Goal: Transaction & Acquisition: Purchase product/service

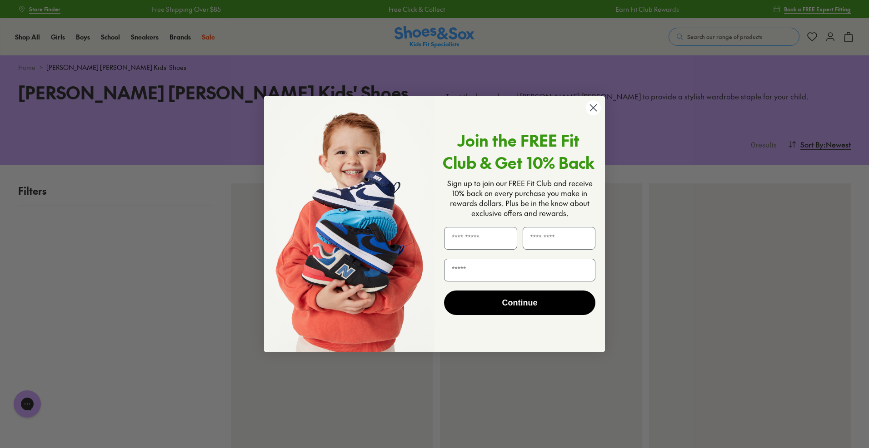
click at [592, 107] on icon "Close dialog" at bounding box center [593, 108] width 6 height 6
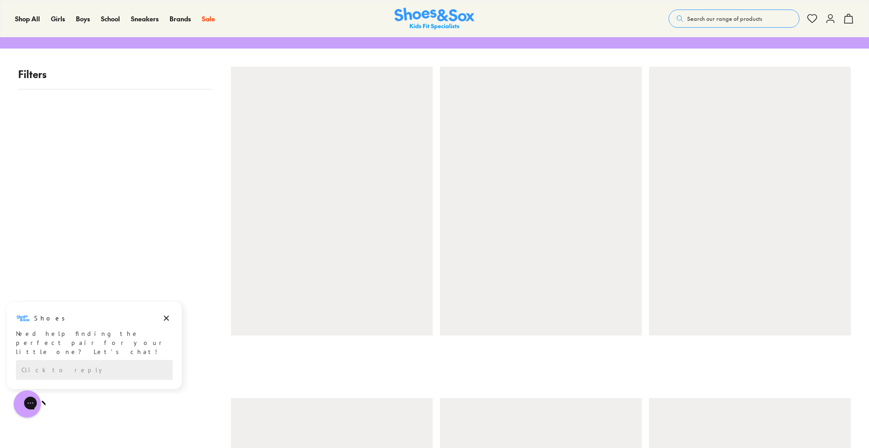
scroll to position [119, 0]
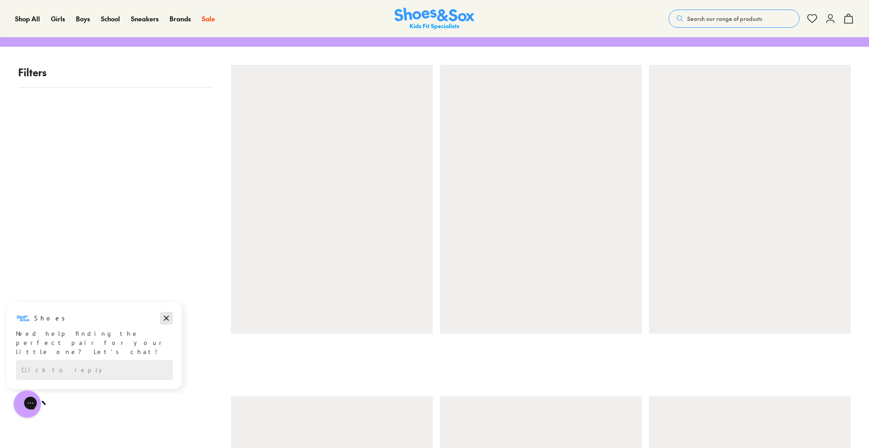
click at [167, 320] on icon "Dismiss campaign" at bounding box center [166, 318] width 9 height 11
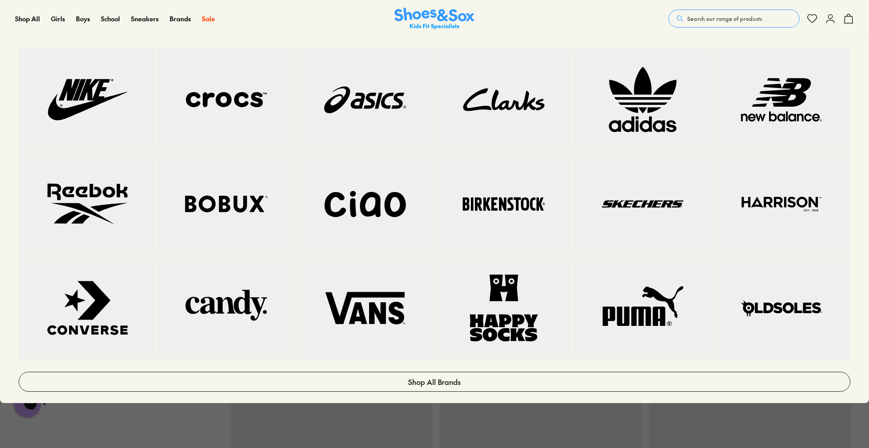
click at [94, 298] on img at bounding box center [87, 308] width 101 height 67
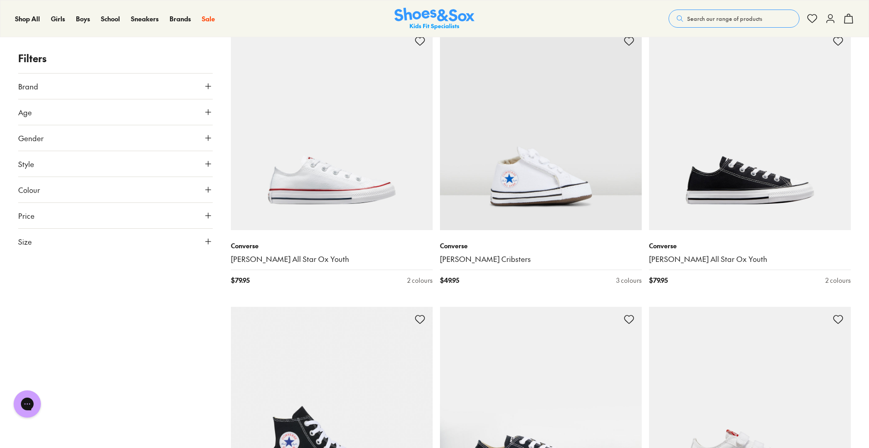
scroll to position [1564, 0]
click at [309, 182] on img at bounding box center [332, 130] width 202 height 202
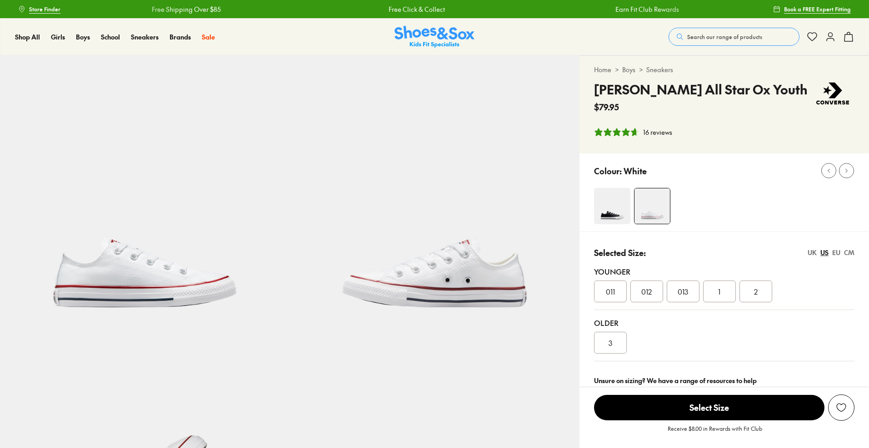
select select "*"
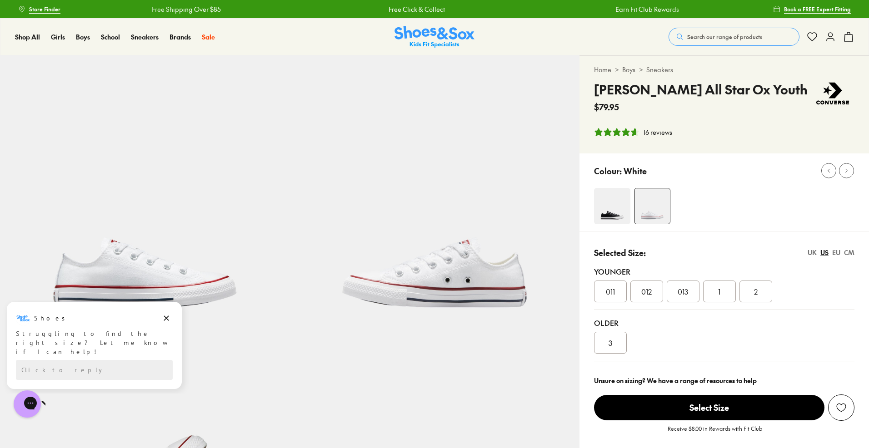
click at [812, 252] on div "UK" at bounding box center [811, 253] width 9 height 10
click at [764, 293] on div "1.5" at bounding box center [755, 292] width 33 height 22
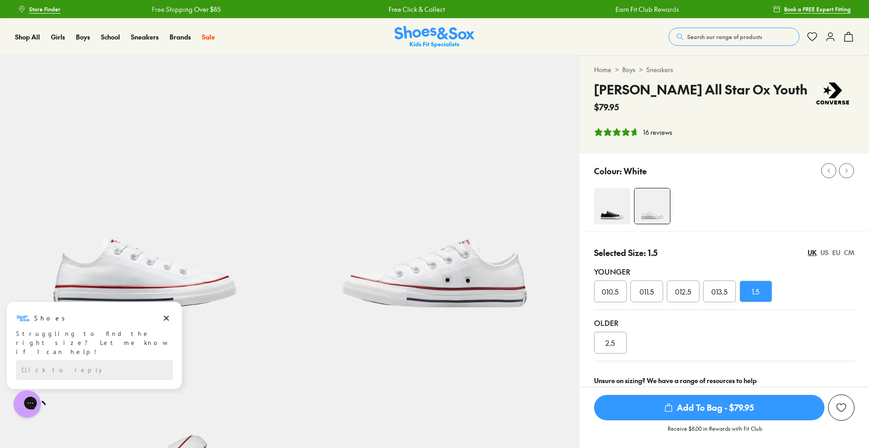
click at [725, 408] on span "Add To Bag - $79.95" at bounding box center [709, 407] width 230 height 25
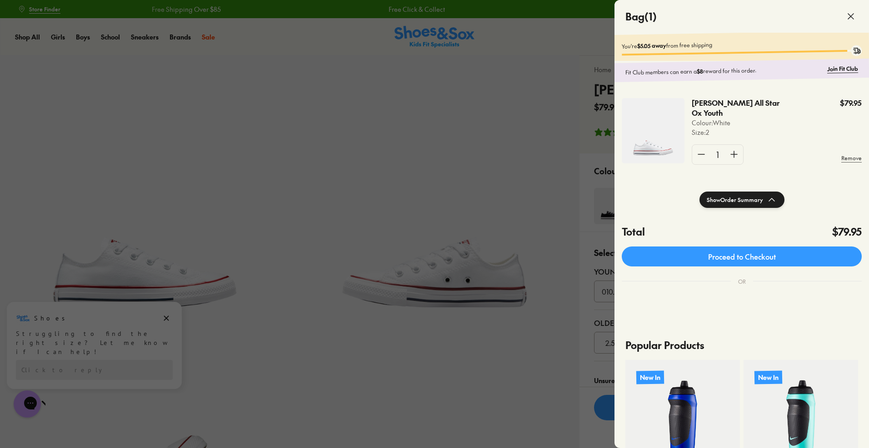
click at [542, 415] on div at bounding box center [434, 224] width 869 height 448
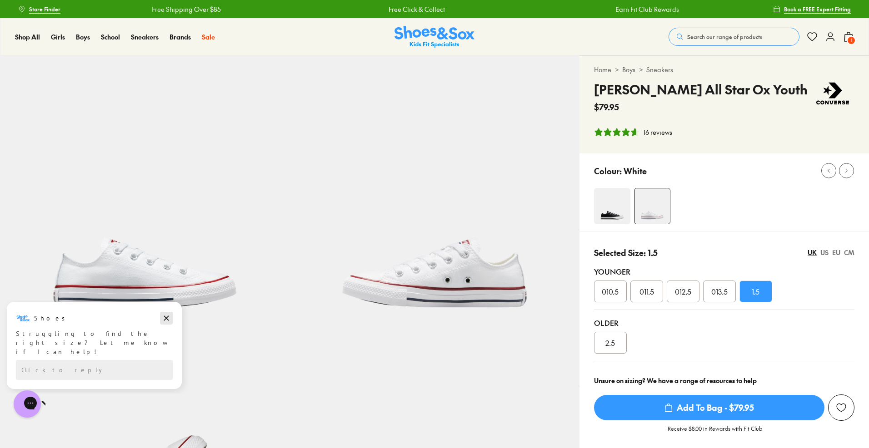
click at [167, 320] on icon "Dismiss campaign" at bounding box center [166, 318] width 9 height 11
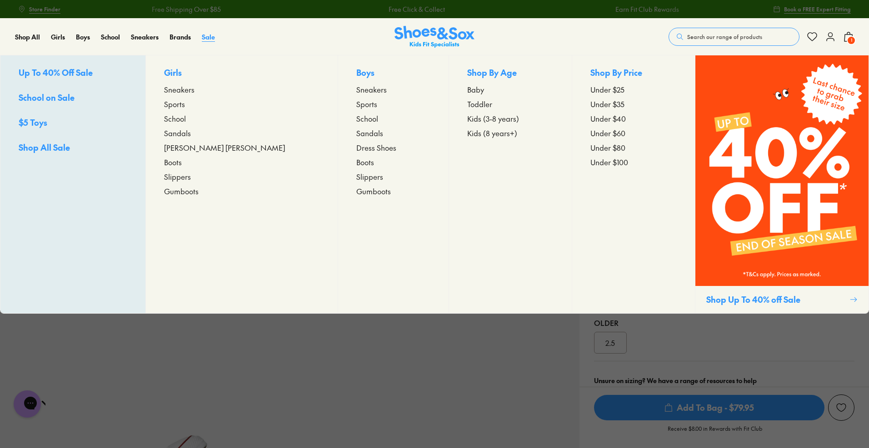
click at [205, 41] on link "Sale" at bounding box center [208, 37] width 13 height 10
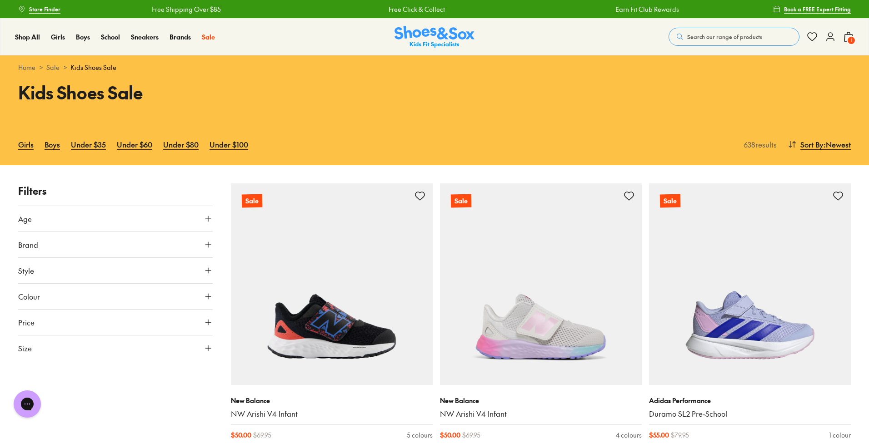
click at [190, 219] on button "Age" at bounding box center [115, 218] width 194 height 25
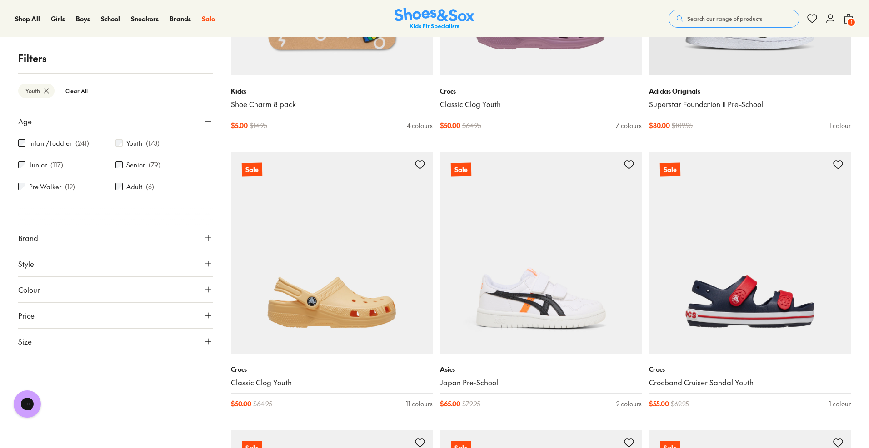
scroll to position [867, 0]
click at [205, 241] on icon at bounding box center [208, 238] width 9 height 9
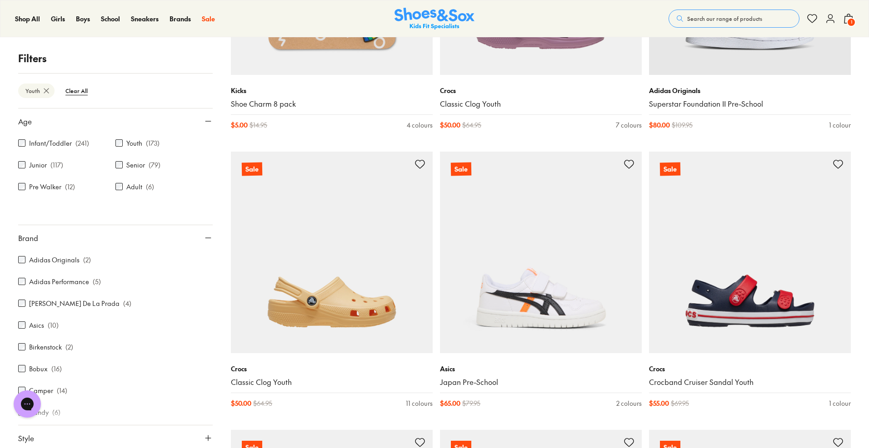
drag, startPoint x: 28, startPoint y: 395, endPoint x: 108, endPoint y: 415, distance: 81.9
click at [45, 415] on html "Chat with us" at bounding box center [27, 405] width 36 height 34
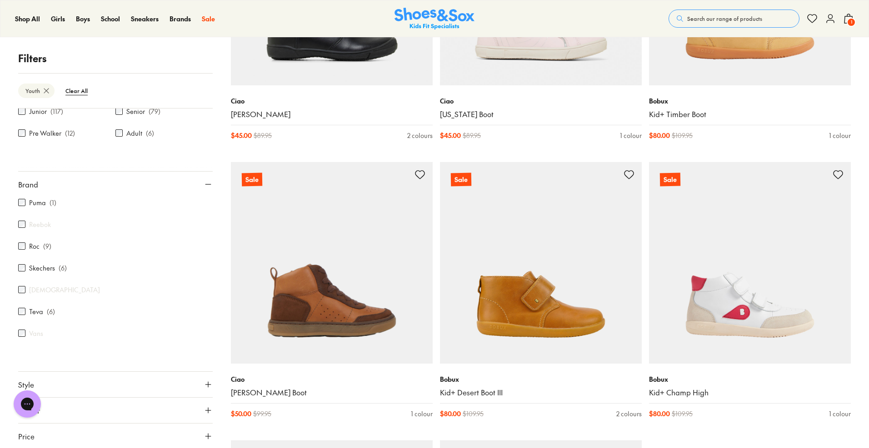
scroll to position [2528, 0]
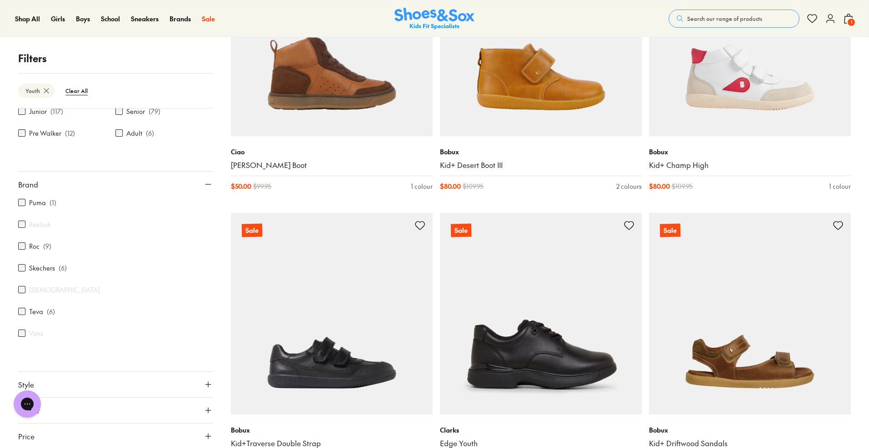
scroll to position [2767, 0]
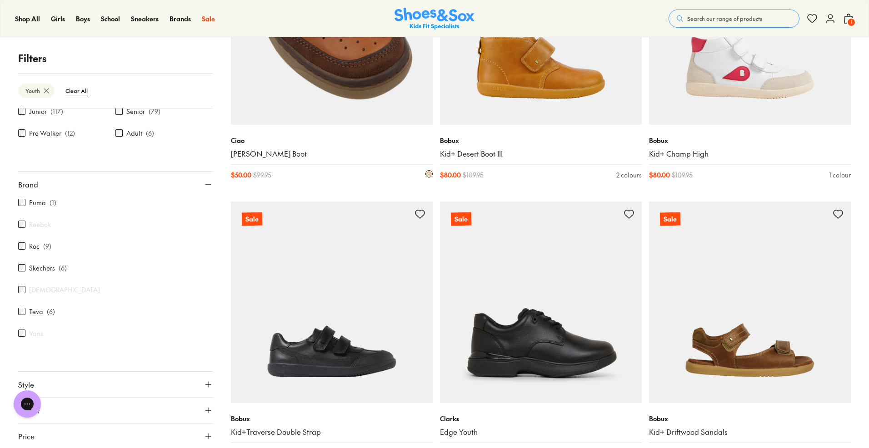
click at [352, 156] on link "Gayle Boot" at bounding box center [332, 154] width 202 height 10
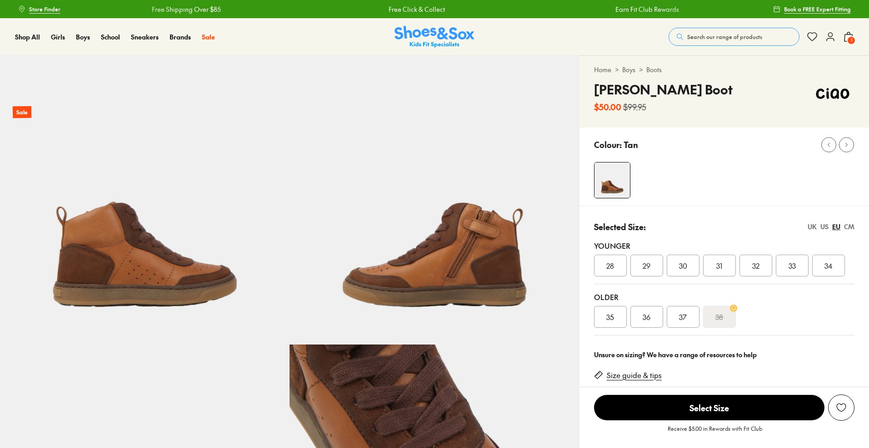
select select "*"
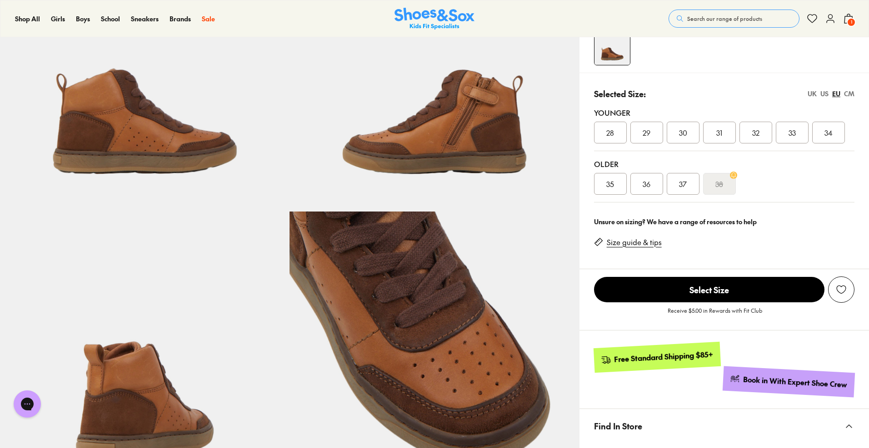
click at [824, 92] on div "US" at bounding box center [824, 94] width 8 height 10
click at [800, 136] on div "2" at bounding box center [792, 133] width 33 height 22
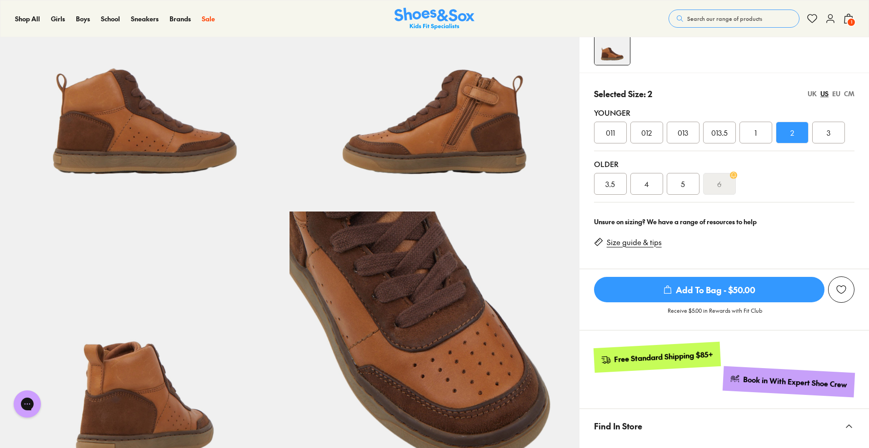
click at [631, 244] on link "Size guide & tips" at bounding box center [634, 243] width 55 height 10
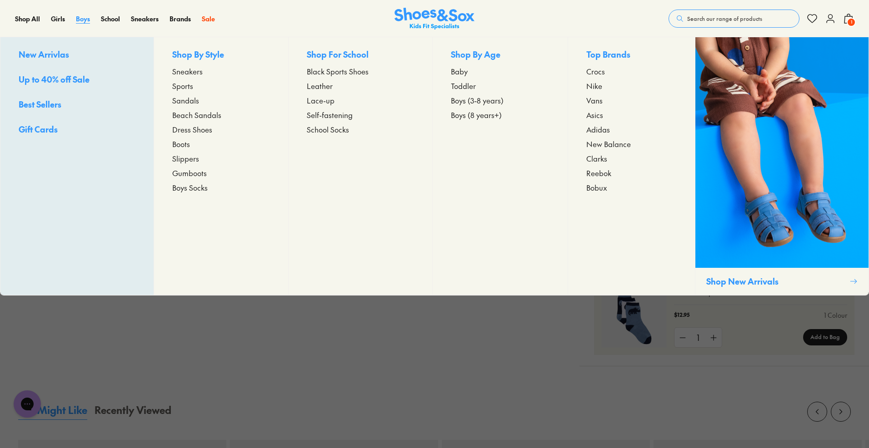
click at [80, 21] on span "Boys" at bounding box center [83, 18] width 14 height 9
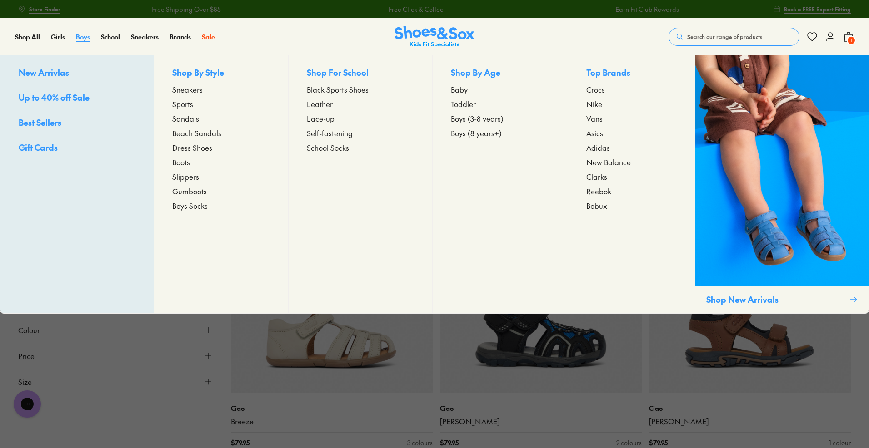
click at [84, 35] on span "Boys" at bounding box center [83, 36] width 14 height 9
click at [468, 132] on span "Boys (8 years+)" at bounding box center [476, 133] width 51 height 11
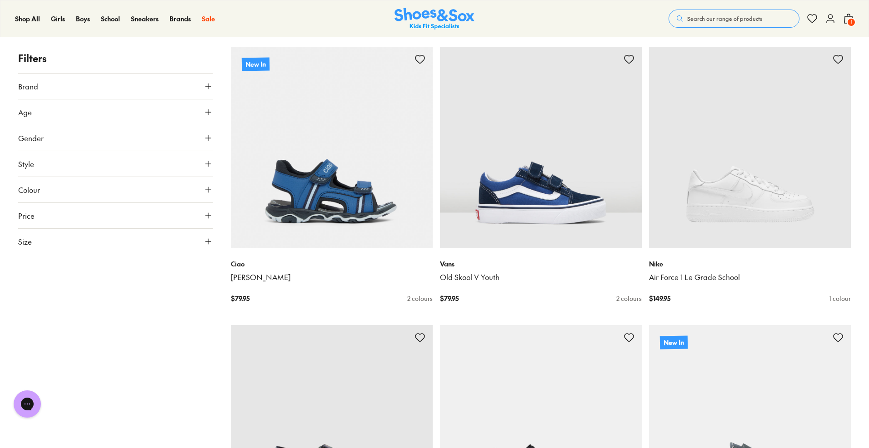
scroll to position [419, 0]
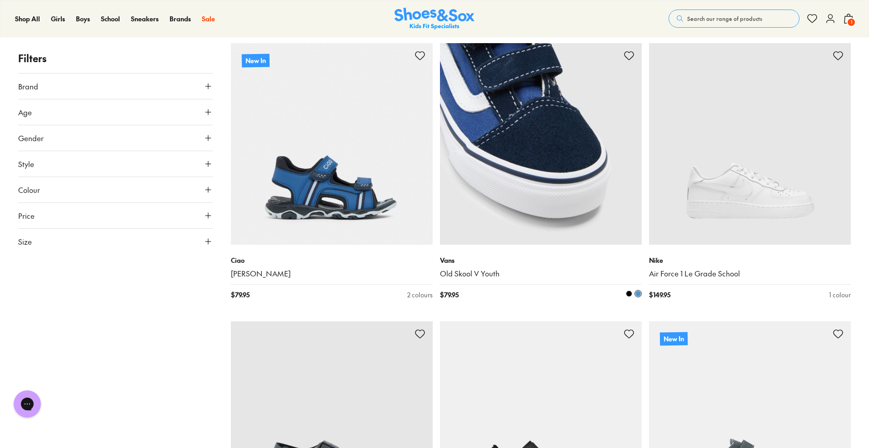
click at [476, 276] on link "Old Skool V Youth" at bounding box center [541, 274] width 202 height 10
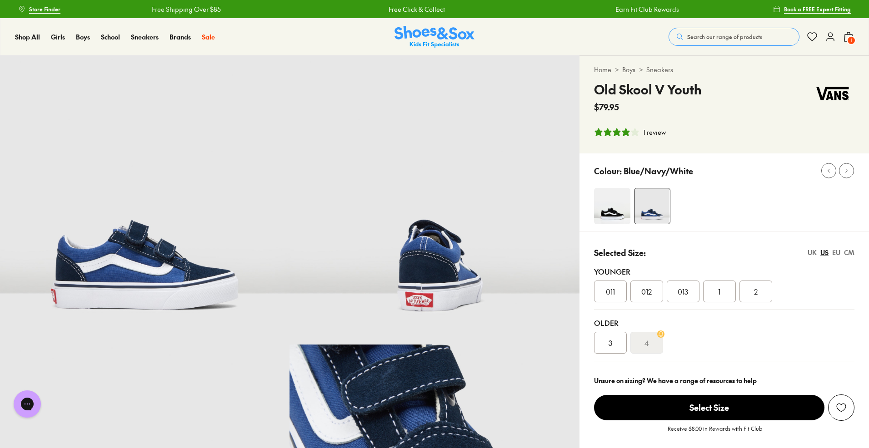
select select "*"
click at [723, 287] on div "1" at bounding box center [719, 292] width 33 height 22
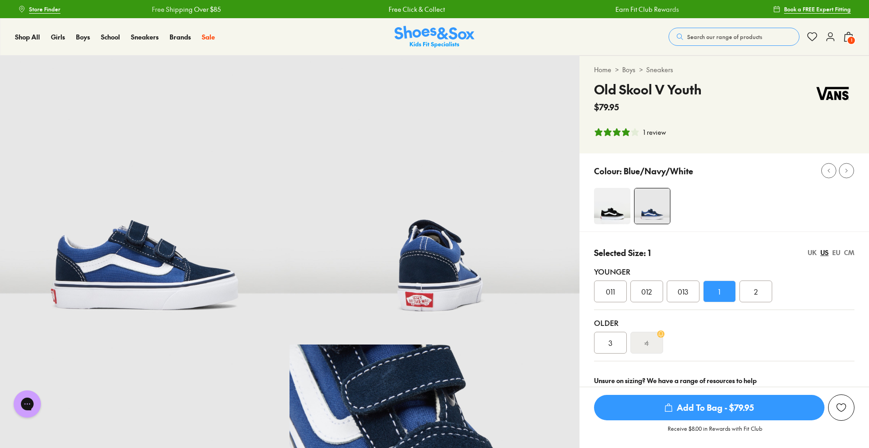
click at [763, 292] on div "2" at bounding box center [755, 292] width 33 height 22
click at [736, 410] on span "Add To Bag - $79.95" at bounding box center [709, 407] width 230 height 25
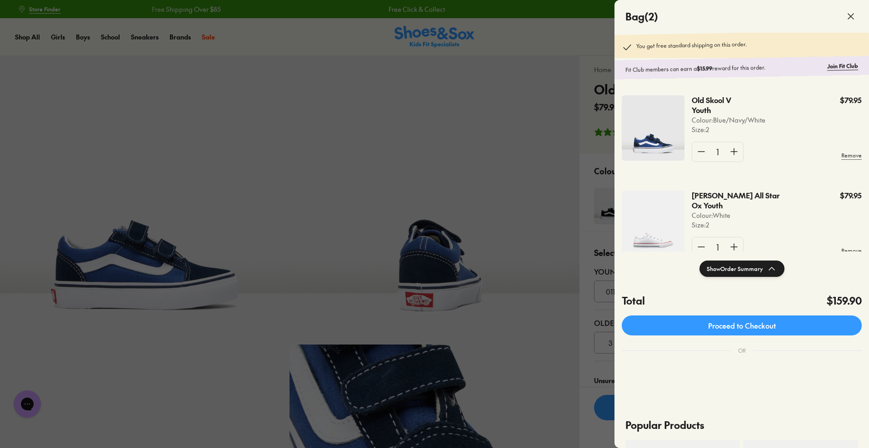
click at [849, 11] on icon at bounding box center [850, 16] width 11 height 11
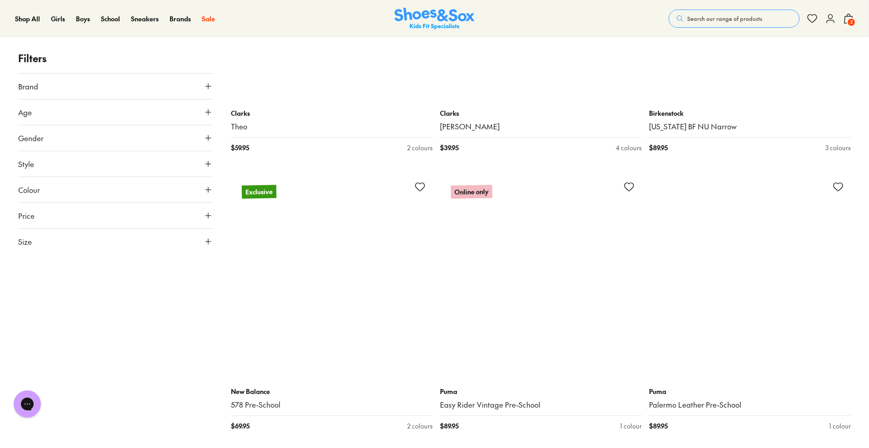
scroll to position [4762, 0]
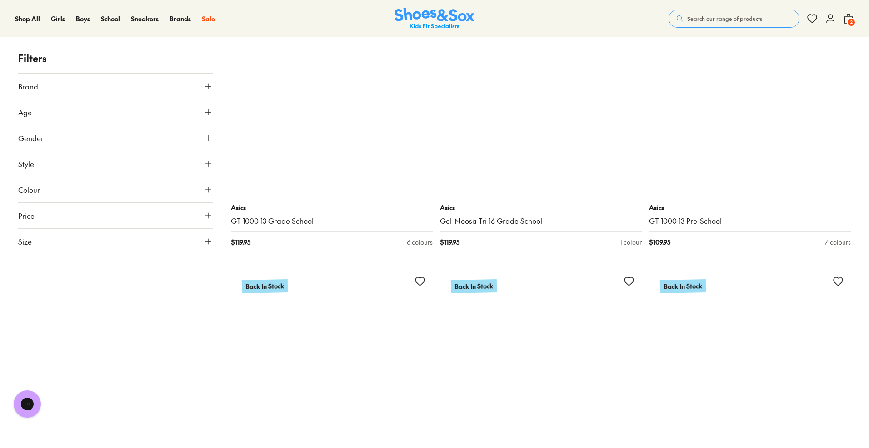
scroll to position [8415, 0]
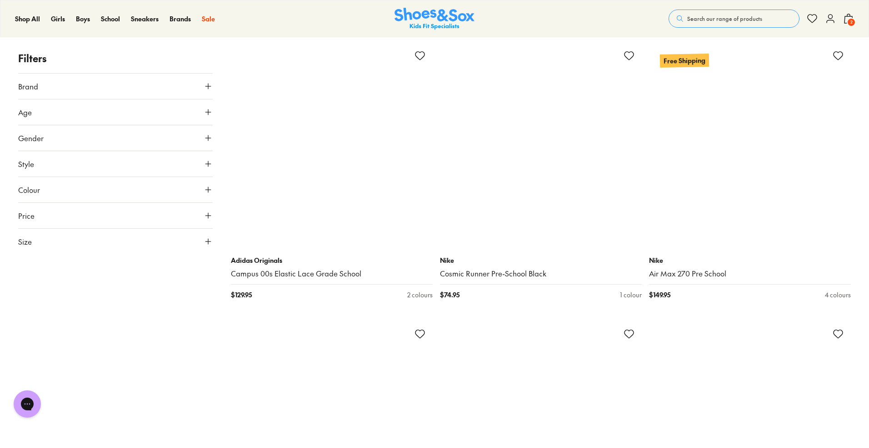
scroll to position [10814, 0]
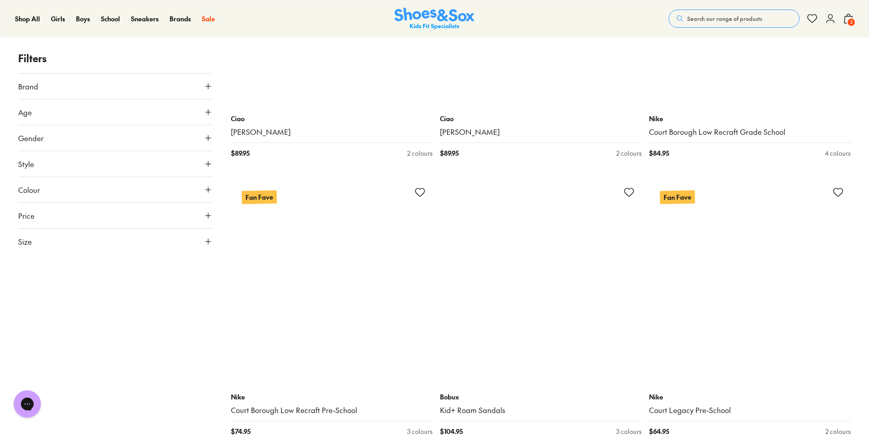
scroll to position [14503, 0]
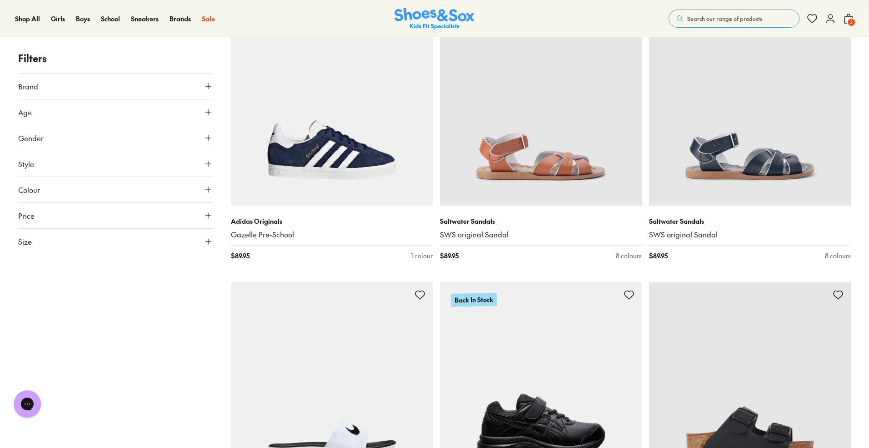
scroll to position [14958, 0]
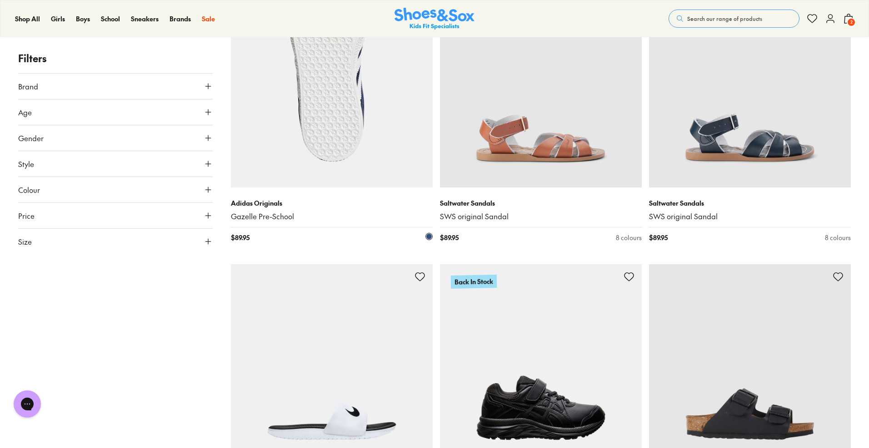
click at [345, 199] on p "Adidas Originals" at bounding box center [332, 204] width 202 height 10
click at [335, 160] on img at bounding box center [332, 87] width 202 height 202
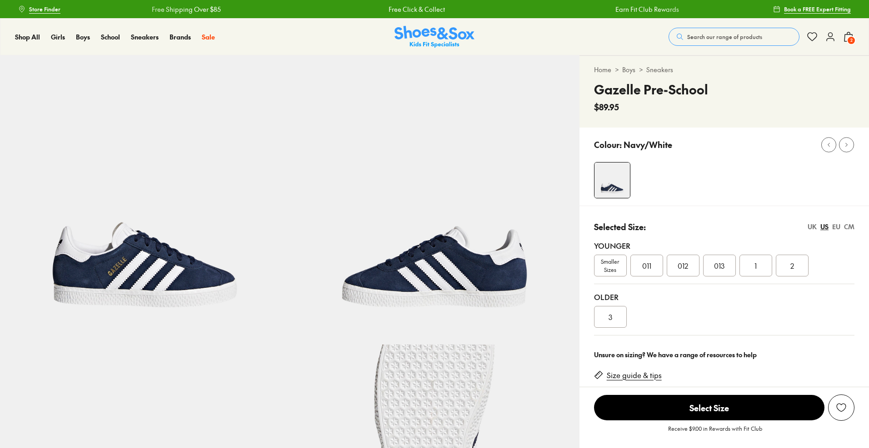
select select "*"
click at [797, 265] on div "2" at bounding box center [792, 266] width 33 height 22
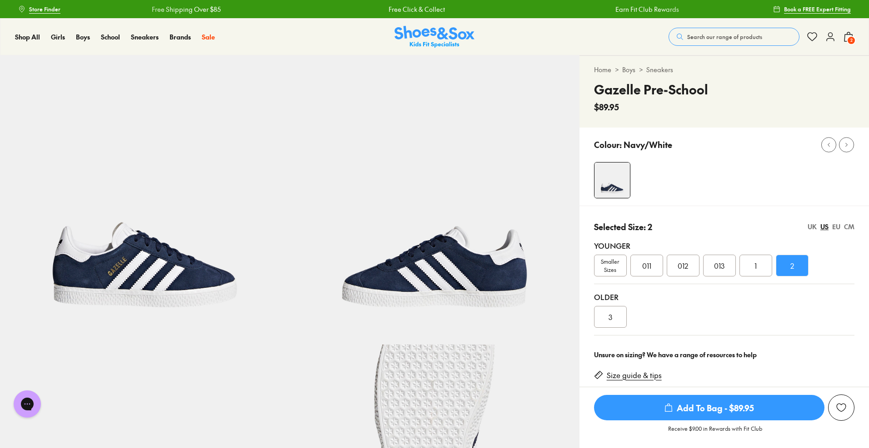
drag, startPoint x: 762, startPoint y: 408, endPoint x: 779, endPoint y: 412, distance: 18.1
click at [779, 412] on span "Add To Bag - $89.95" at bounding box center [709, 407] width 230 height 25
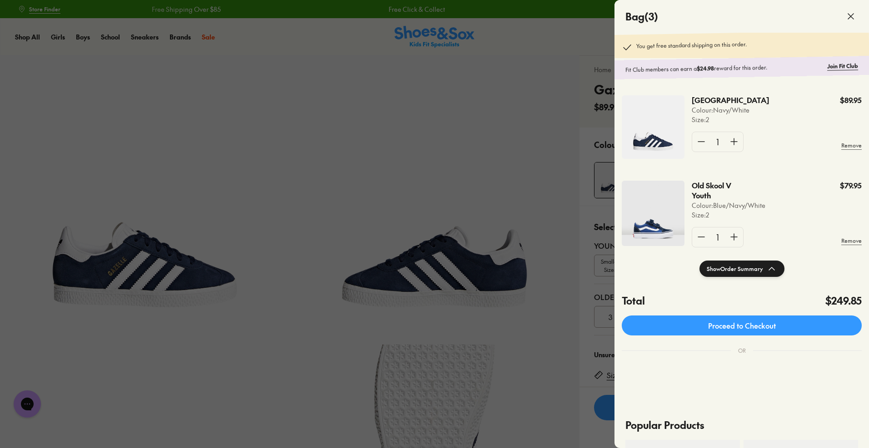
click at [762, 93] on div "Gazelle Pre School Colour: Navy/White Size : 2 $89.95 1 Remove" at bounding box center [741, 127] width 254 height 85
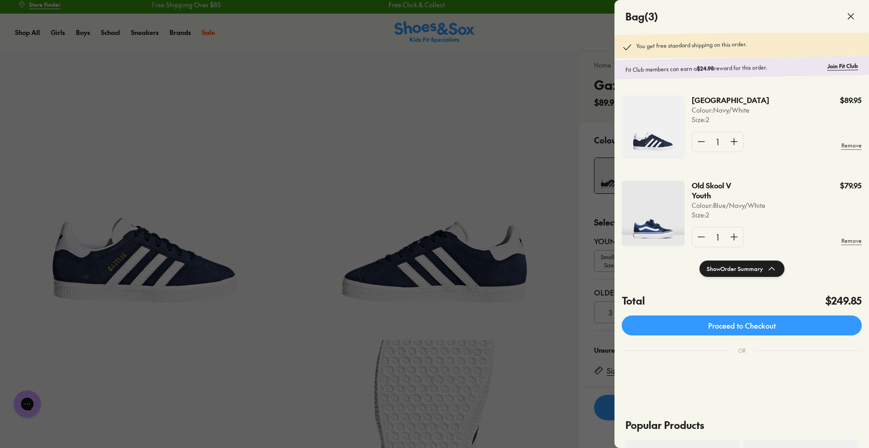
click at [754, 269] on button "Show Order Summary" at bounding box center [741, 269] width 85 height 16
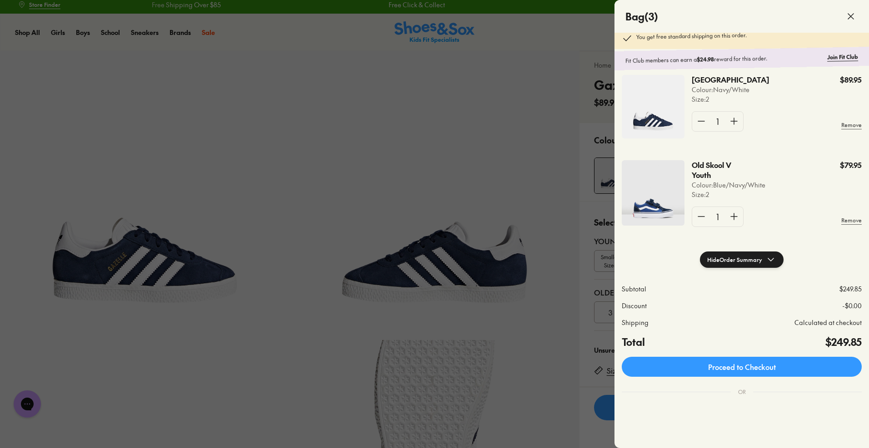
scroll to position [10, 0]
click at [773, 172] on div "Old Skool V Youth Colour: Blue/Navy/White Size : 2 $79.95" at bounding box center [777, 180] width 170 height 39
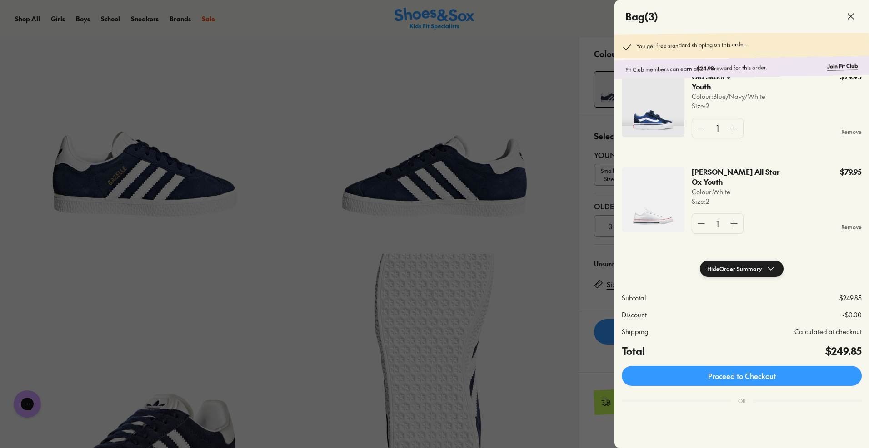
scroll to position [0, 0]
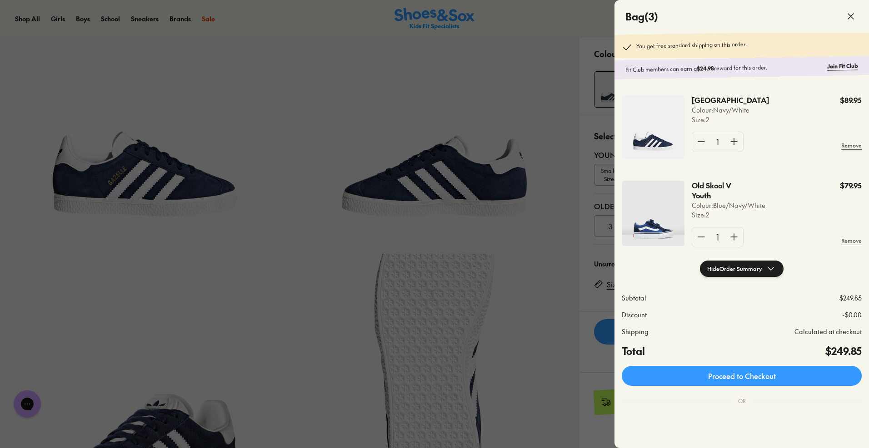
click at [331, 161] on div at bounding box center [434, 224] width 869 height 448
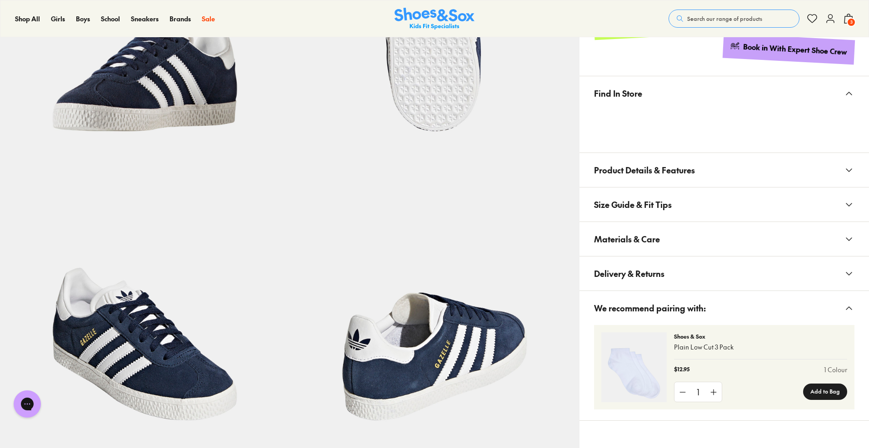
scroll to position [467, 0]
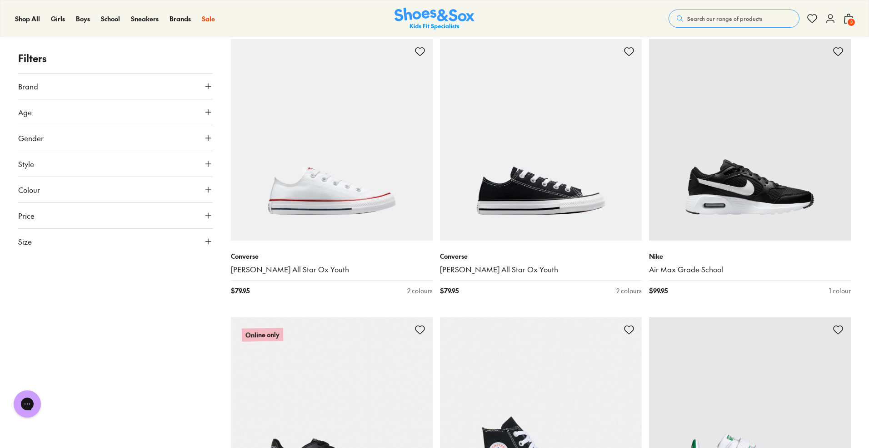
scroll to position [5203, 0]
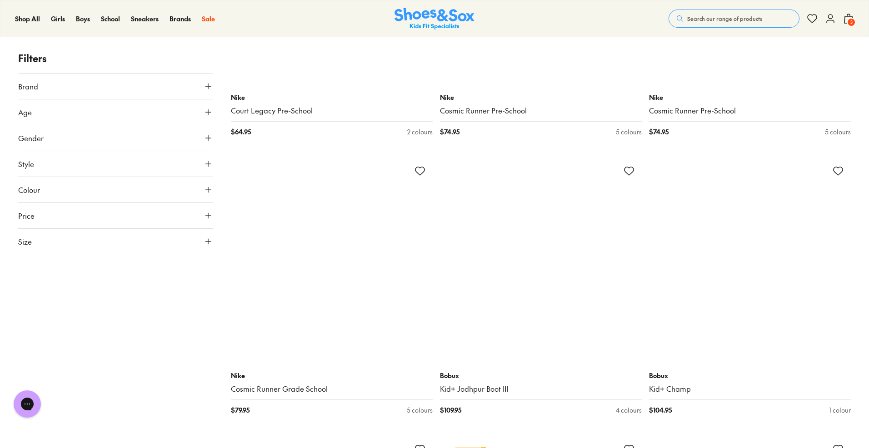
scroll to position [8147, 0]
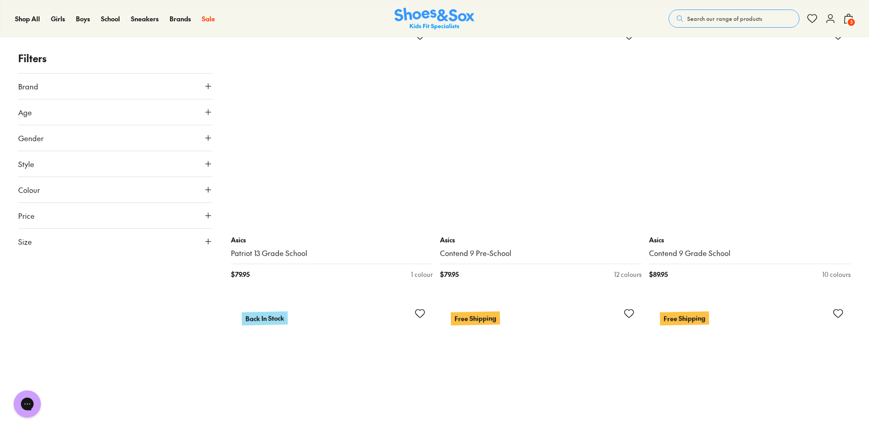
scroll to position [10232, 0]
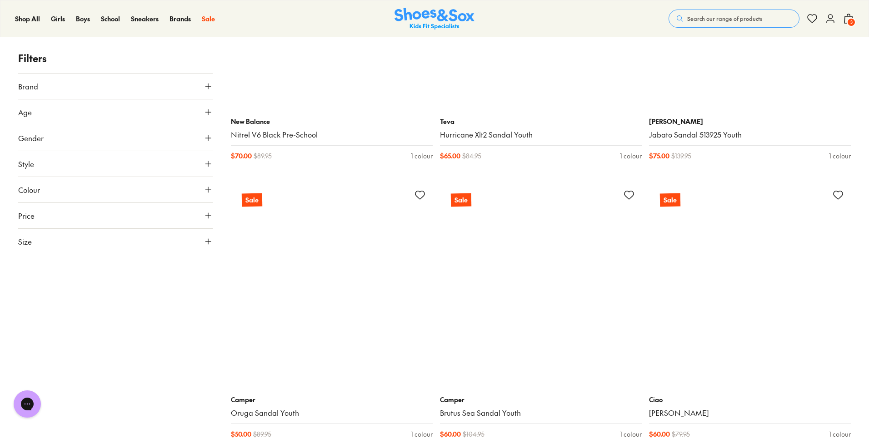
scroll to position [16735, 0]
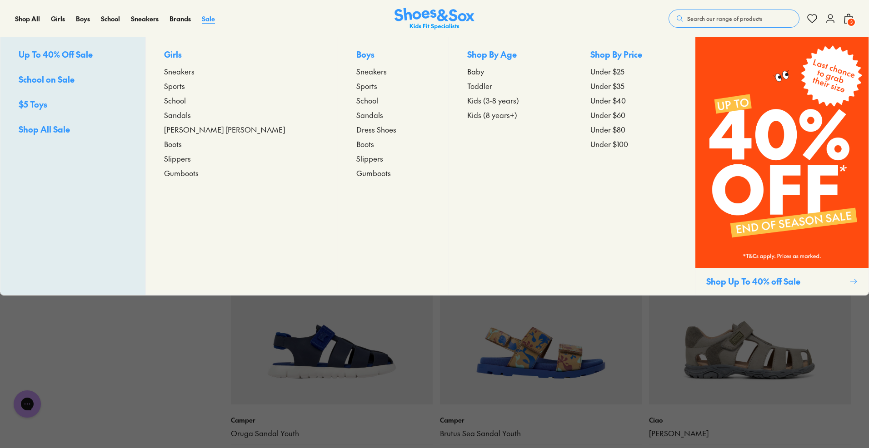
click at [206, 19] on span "Sale" at bounding box center [208, 18] width 13 height 9
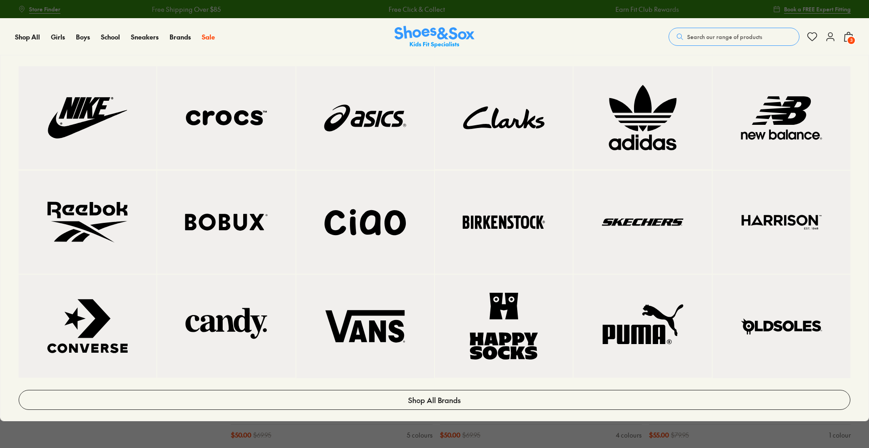
click at [167, 143] on link at bounding box center [226, 117] width 138 height 103
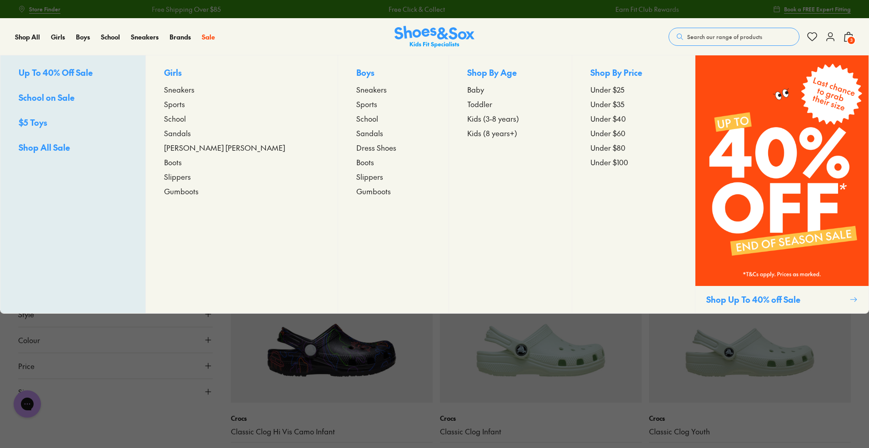
click at [356, 162] on span "Boots" at bounding box center [365, 162] width 18 height 11
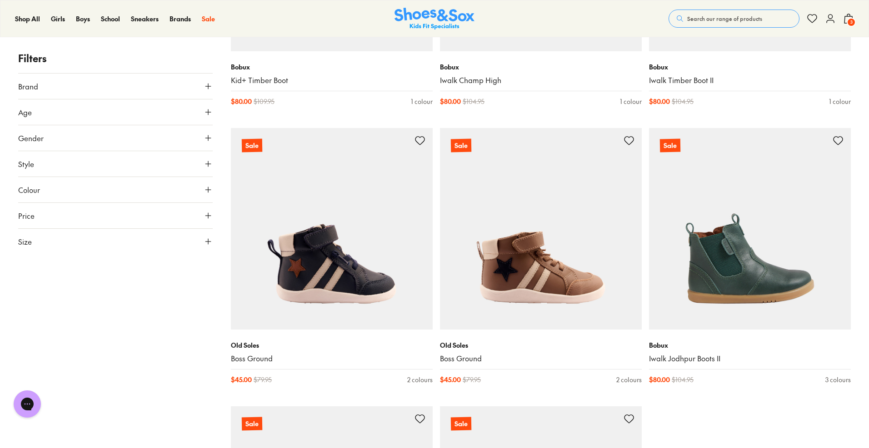
scroll to position [2562, 0]
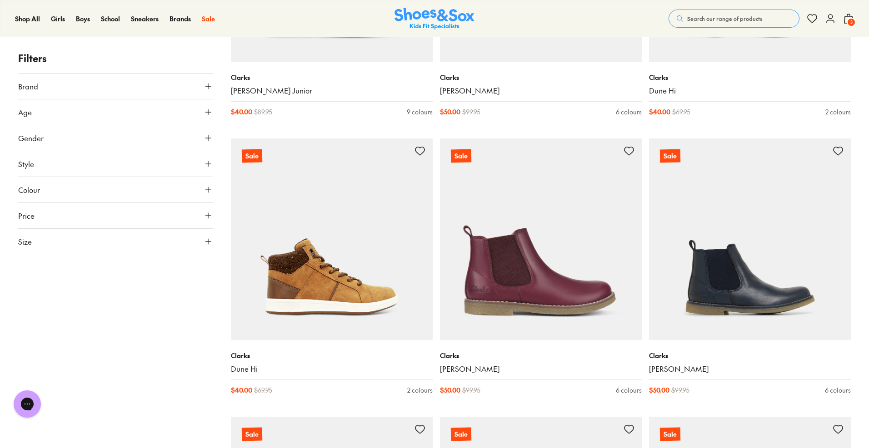
scroll to position [323, 0]
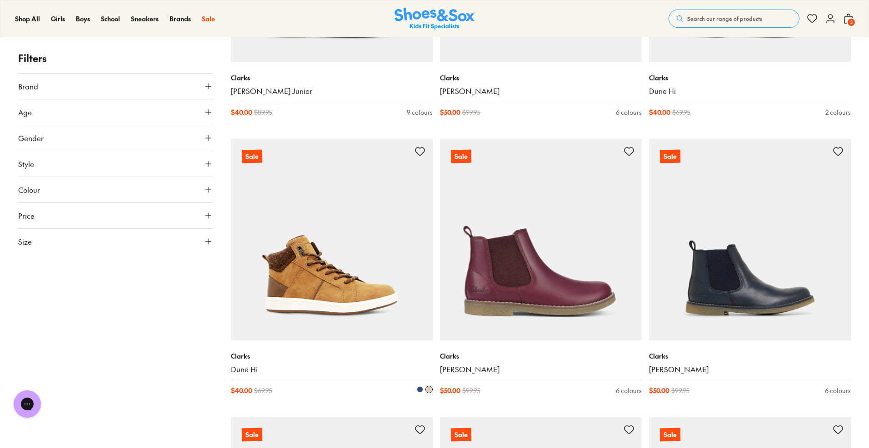
click at [336, 274] on img at bounding box center [332, 240] width 202 height 202
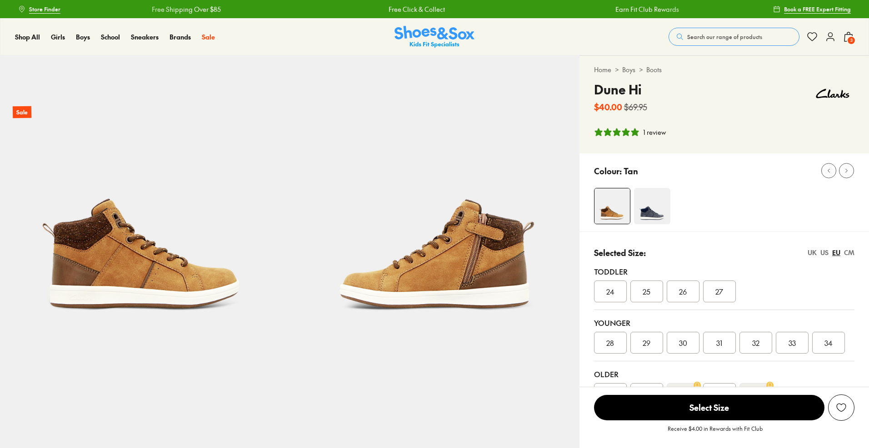
select select "*"
click at [823, 254] on div "US" at bounding box center [824, 253] width 8 height 10
drag, startPoint x: 829, startPoint y: 338, endPoint x: 827, endPoint y: 347, distance: 8.8
click at [827, 347] on span "2" at bounding box center [828, 343] width 4 height 11
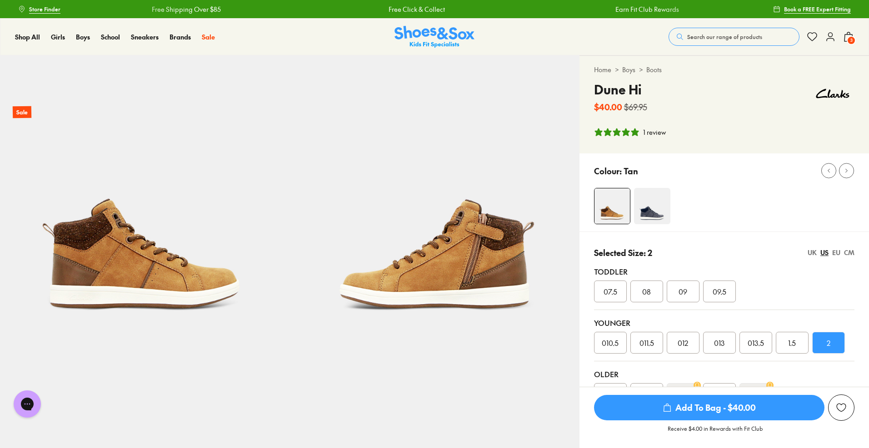
click at [827, 347] on span "2" at bounding box center [828, 343] width 4 height 11
drag, startPoint x: 791, startPoint y: 402, endPoint x: 790, endPoint y: 413, distance: 10.9
drag, startPoint x: 790, startPoint y: 413, endPoint x: 811, endPoint y: 383, distance: 36.4
click at [811, 383] on div "3 4 5 6 6.5" at bounding box center [724, 394] width 260 height 22
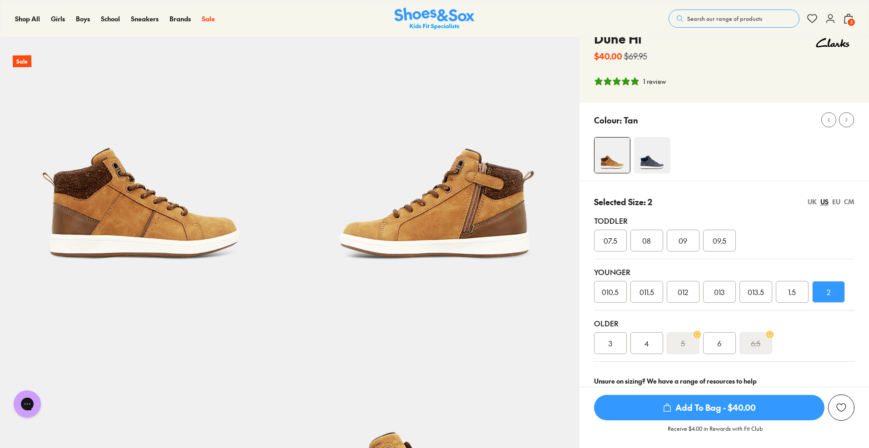
scroll to position [51, 0]
click at [609, 345] on span "3" at bounding box center [610, 343] width 4 height 11
click at [533, 352] on img at bounding box center [433, 438] width 289 height 289
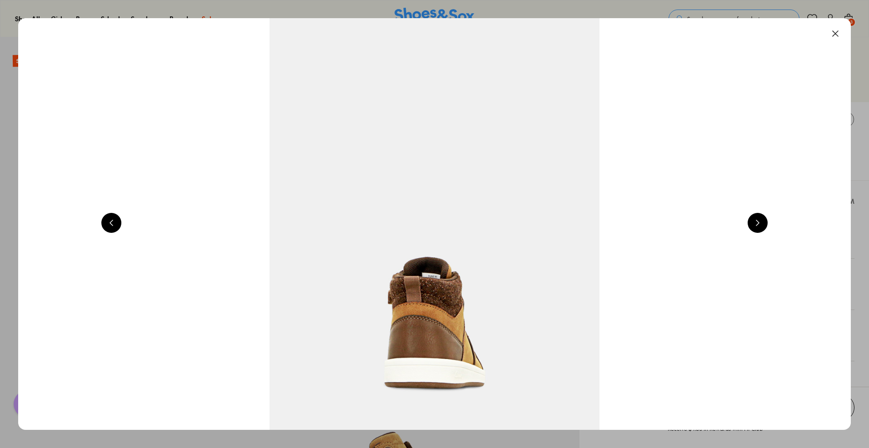
scroll to position [0, 3344]
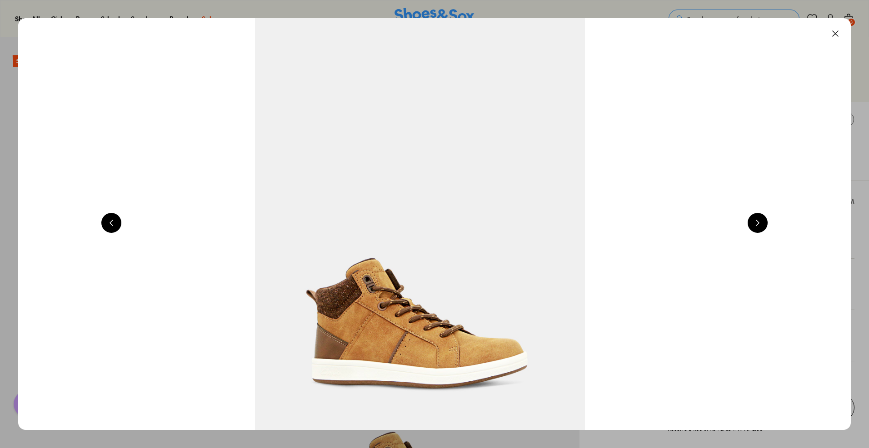
click at [758, 226] on button at bounding box center [757, 223] width 20 height 20
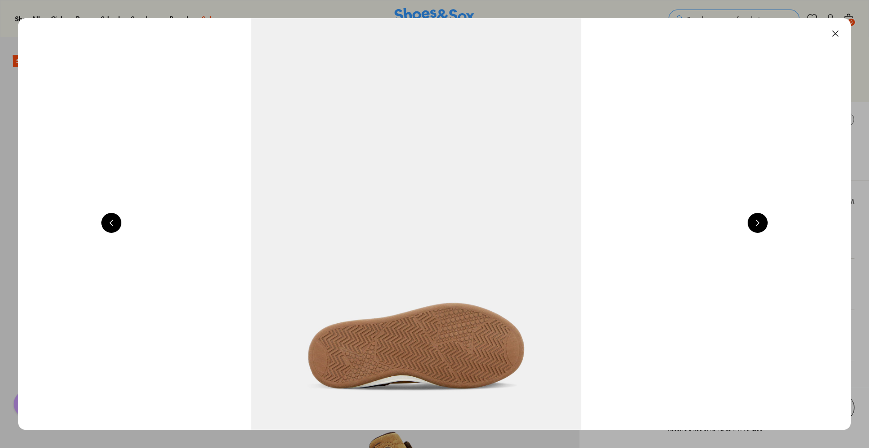
click at [758, 226] on button at bounding box center [757, 223] width 20 height 20
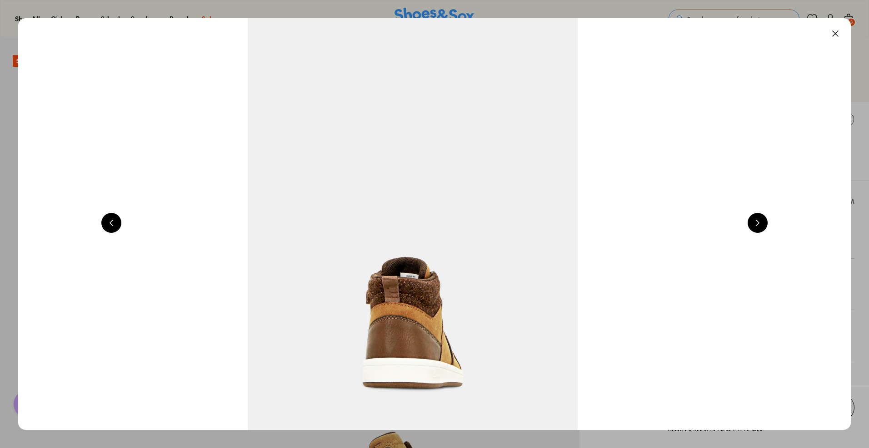
click at [758, 226] on button at bounding box center [757, 223] width 20 height 20
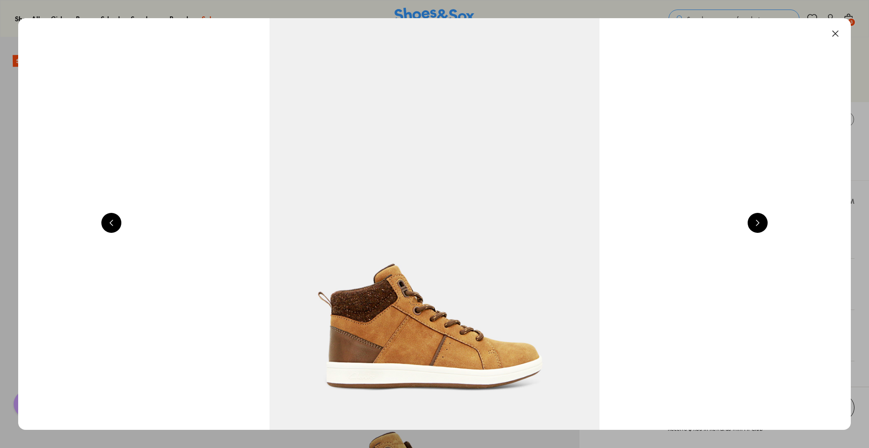
click at [758, 226] on button at bounding box center [757, 223] width 20 height 20
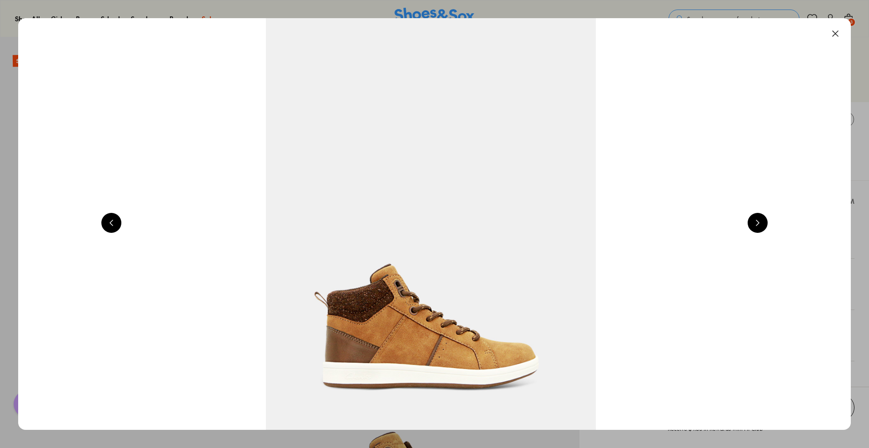
click at [838, 31] on button at bounding box center [835, 34] width 20 height 20
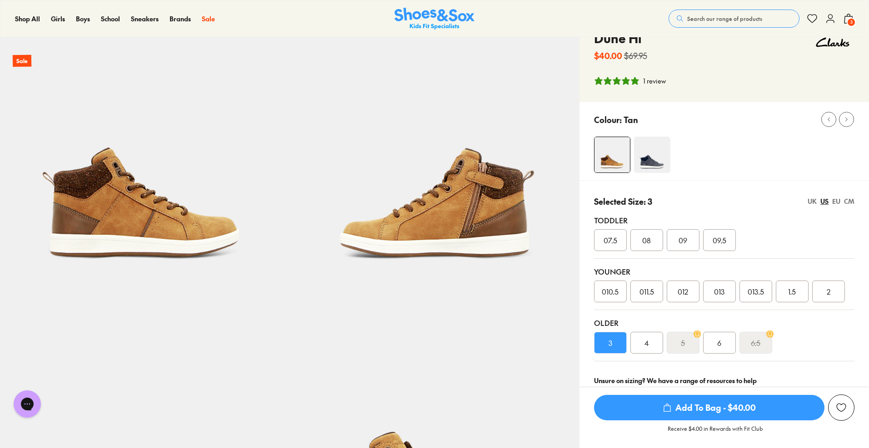
click at [828, 288] on span "2" at bounding box center [828, 291] width 4 height 11
click at [770, 405] on span "Add To Bag - $40.00" at bounding box center [709, 407] width 230 height 25
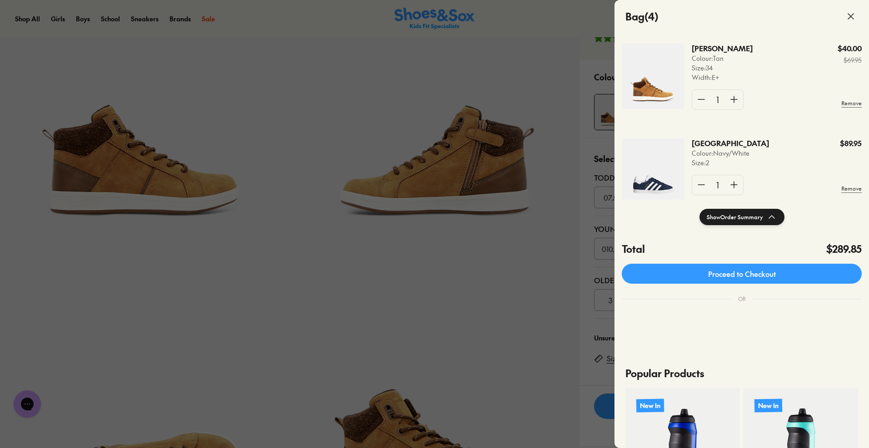
scroll to position [52, 0]
click at [773, 216] on icon at bounding box center [771, 216] width 11 height 11
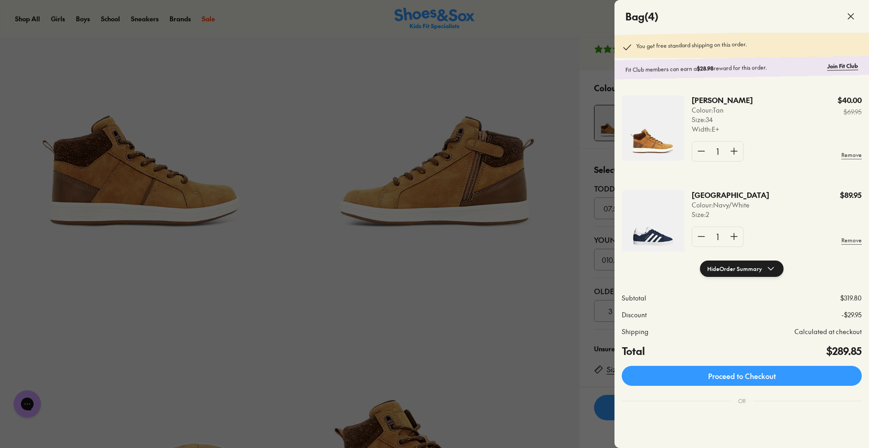
scroll to position [83, 0]
click at [767, 263] on button "Hide Order Summary" at bounding box center [742, 269] width 84 height 16
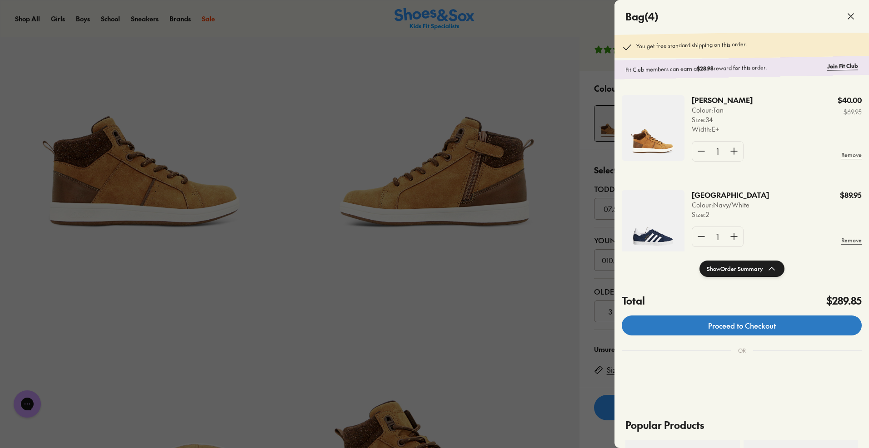
click at [763, 324] on link "Proceed to Checkout" at bounding box center [742, 326] width 240 height 20
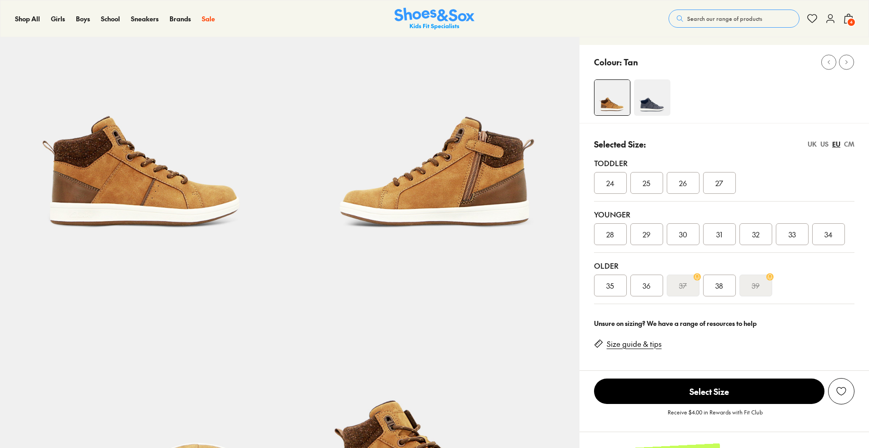
select select "*"
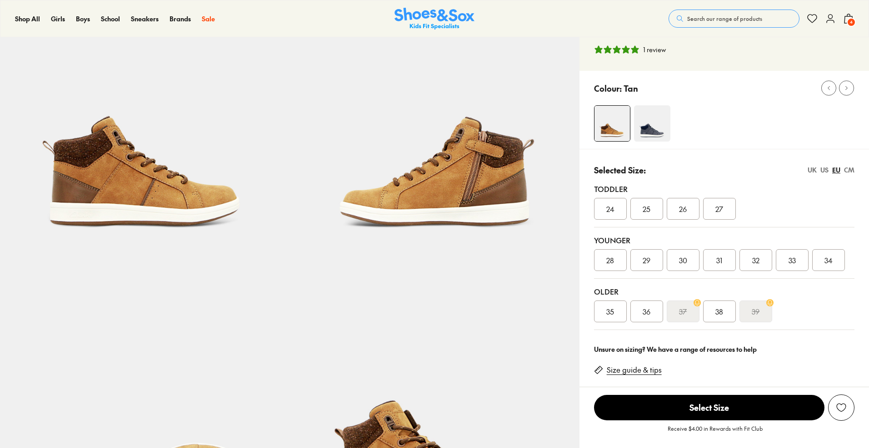
click at [847, 20] on span "4" at bounding box center [850, 22] width 9 height 9
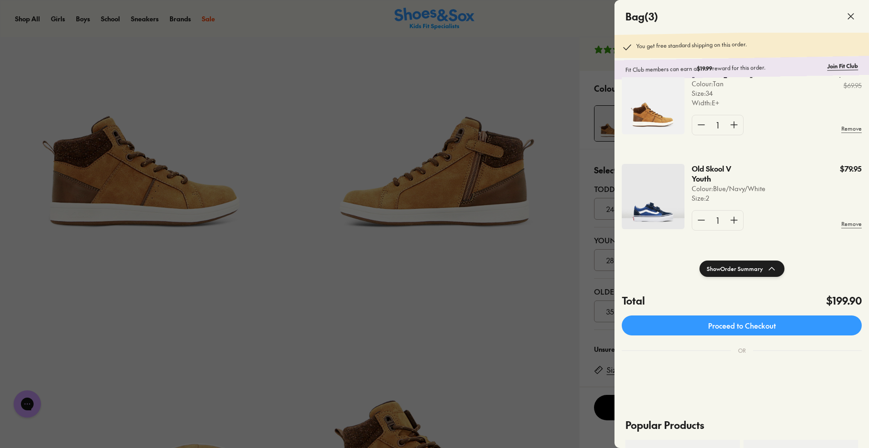
scroll to position [27, 0]
click at [821, 217] on form "1 Remove" at bounding box center [777, 220] width 170 height 35
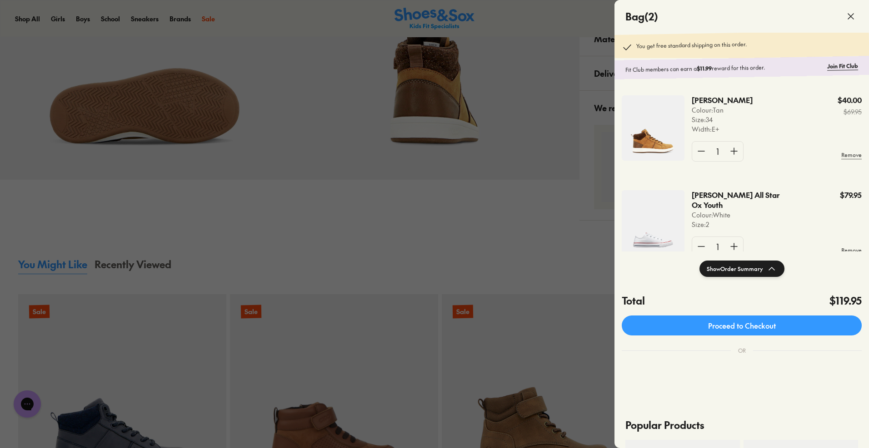
scroll to position [744, 0]
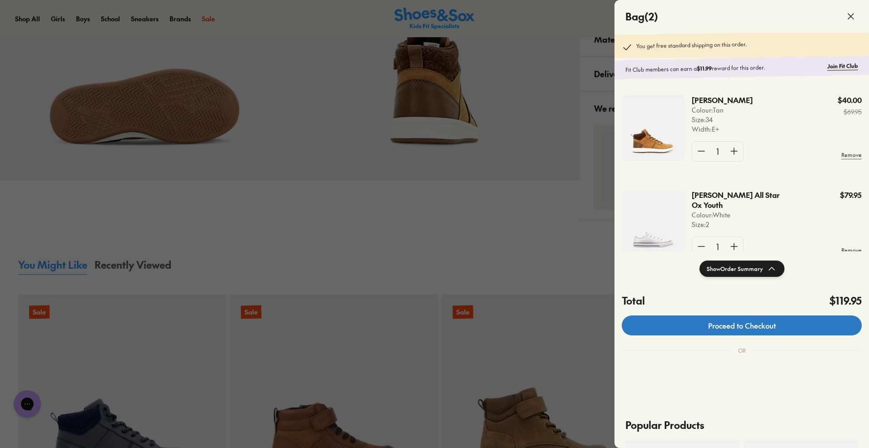
click at [758, 321] on link "Proceed to Checkout" at bounding box center [742, 326] width 240 height 20
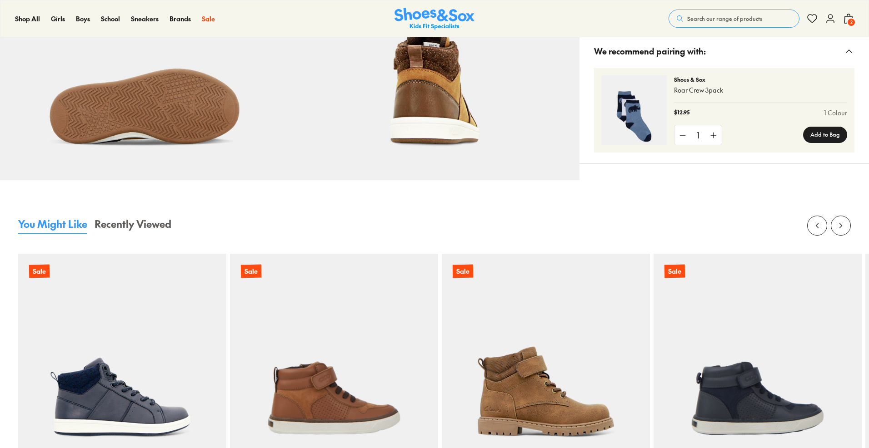
select select "*"
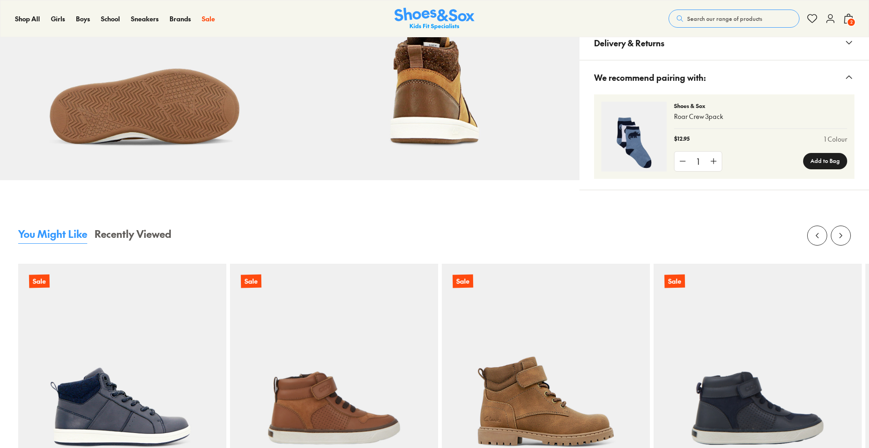
scroll to position [51, 0]
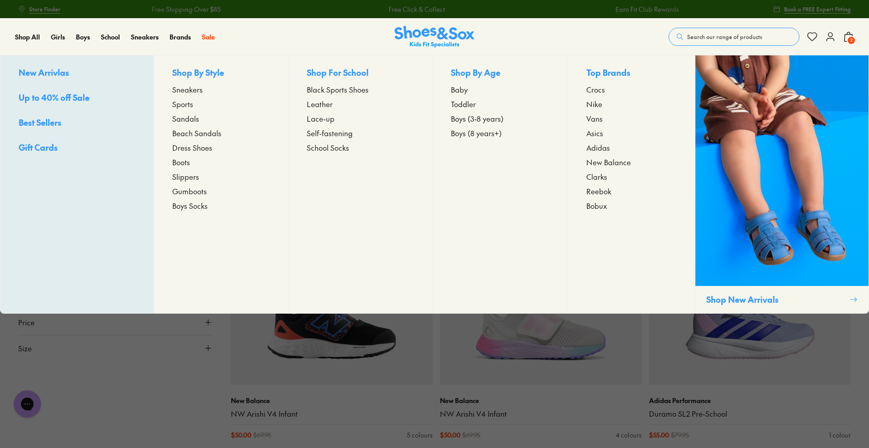
click at [477, 134] on span "Boys (8 years+)" at bounding box center [476, 133] width 51 height 11
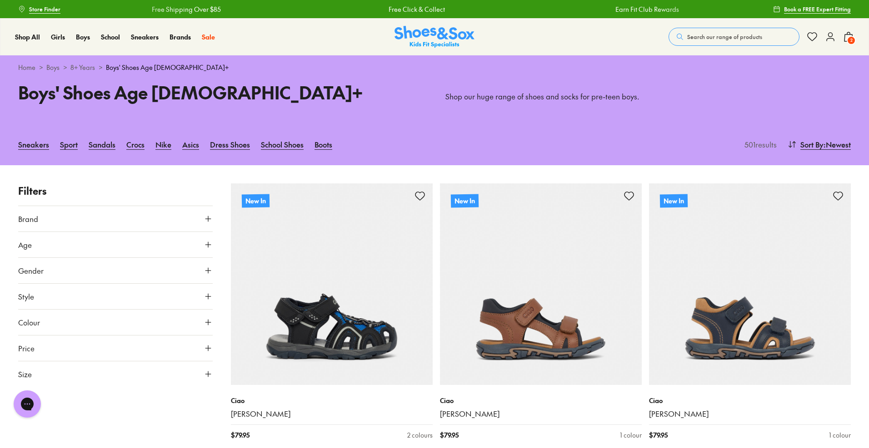
click at [202, 218] on button "Brand" at bounding box center [115, 218] width 194 height 25
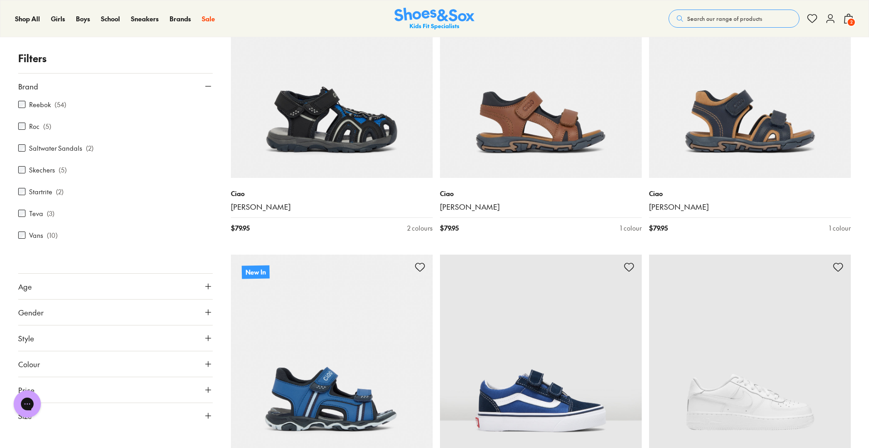
scroll to position [208, 0]
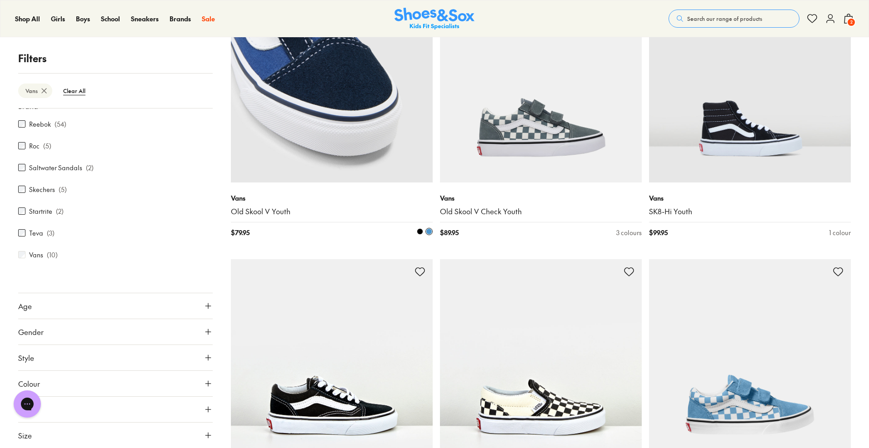
scroll to position [202, 0]
click at [320, 154] on img at bounding box center [332, 82] width 202 height 202
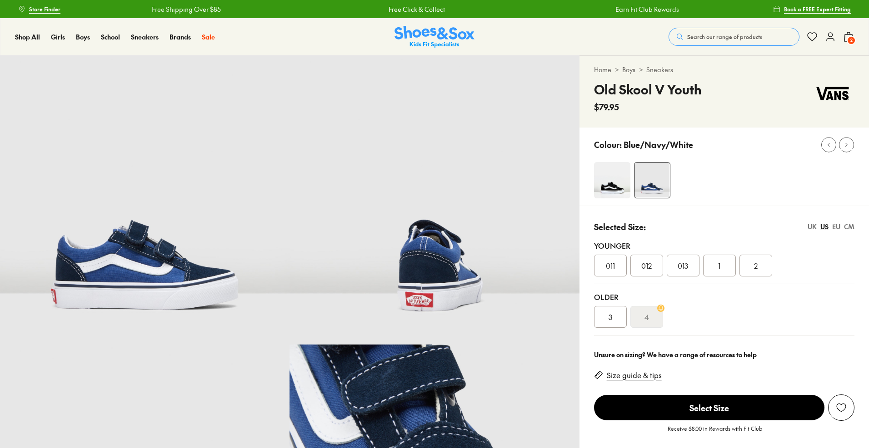
select select "*"
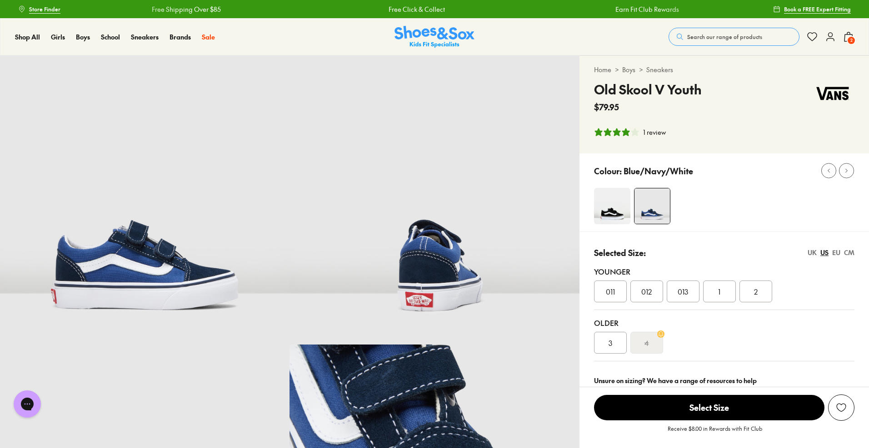
click at [720, 290] on span "1" at bounding box center [719, 291] width 2 height 11
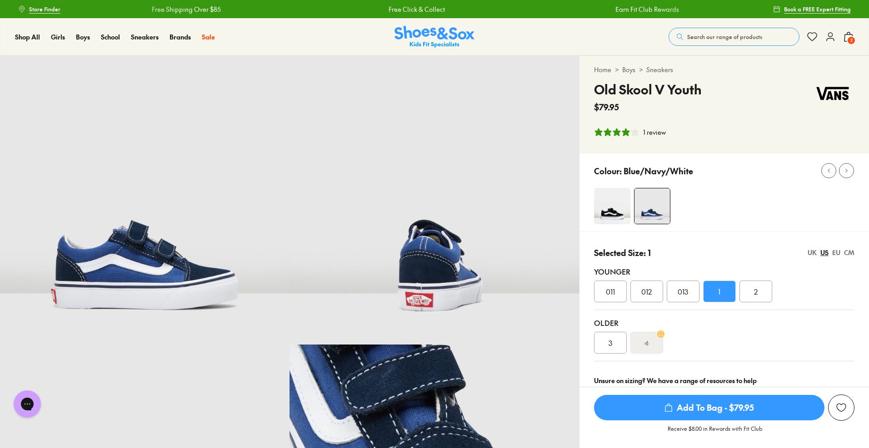
click at [732, 410] on span "Add To Bag - $79.95" at bounding box center [709, 407] width 230 height 25
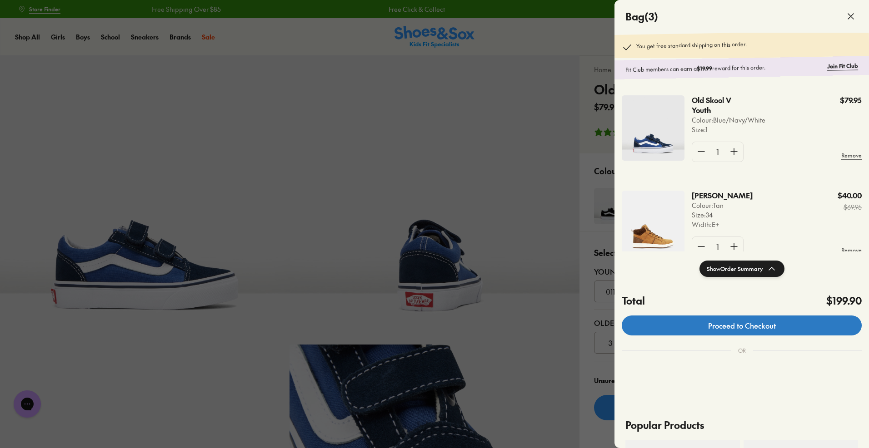
click at [774, 324] on link "Proceed to Checkout" at bounding box center [742, 326] width 240 height 20
